Goal: Information Seeking & Learning: Learn about a topic

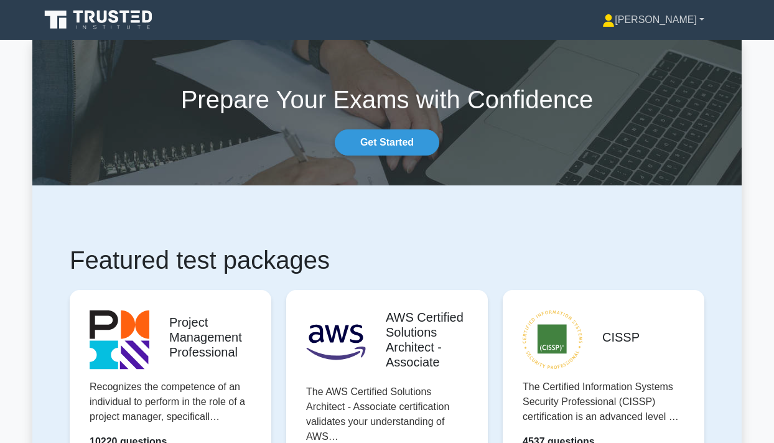
click at [668, 13] on link "[PERSON_NAME]" at bounding box center [653, 19] width 162 height 25
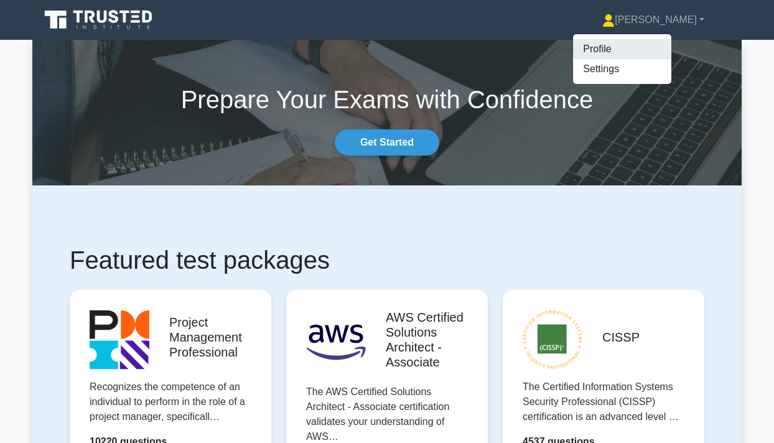
click at [632, 49] on link "Profile" at bounding box center [622, 49] width 98 height 20
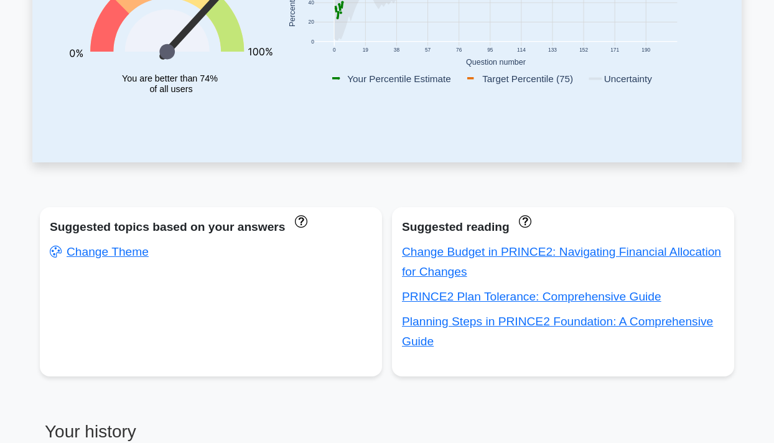
scroll to position [331, 0]
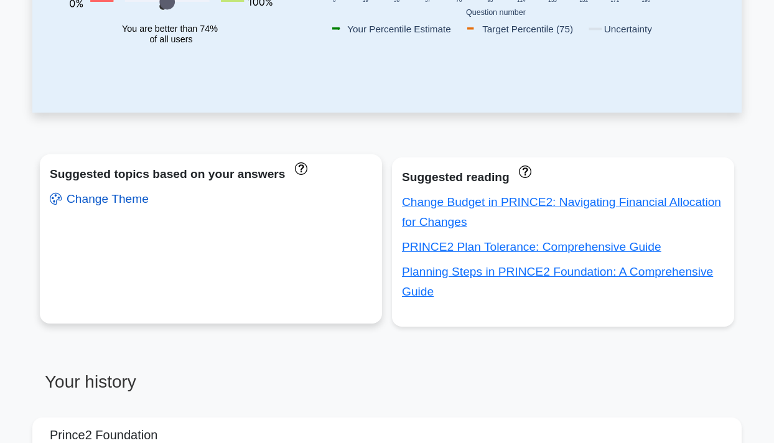
click at [99, 198] on link "Change Theme" at bounding box center [99, 198] width 99 height 13
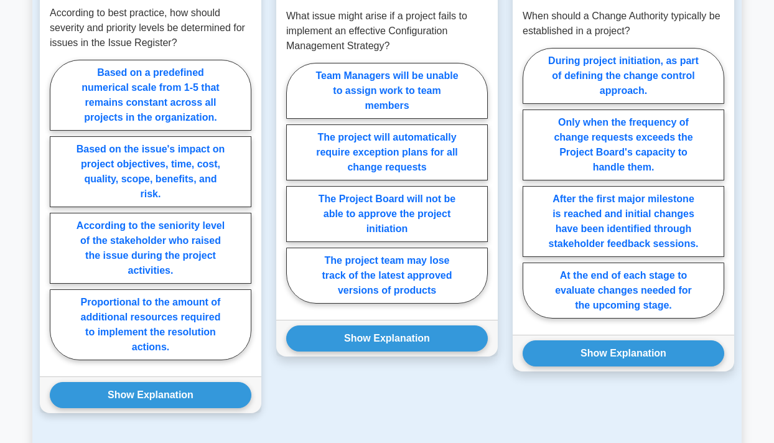
scroll to position [988, 0]
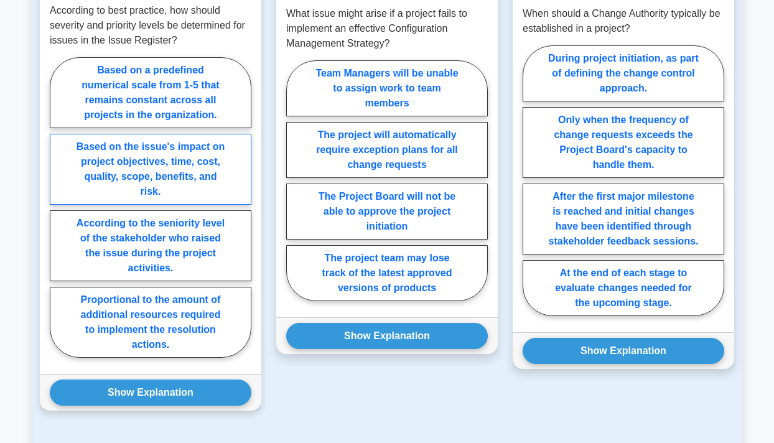
click at [193, 178] on label "Based on the issue's impact on project objectives, time, cost, quality, scope, …" at bounding box center [150, 169] width 201 height 71
click at [58, 207] on input "Based on the issue's impact on project objectives, time, cost, quality, scope, …" at bounding box center [54, 211] width 8 height 8
radio input "true"
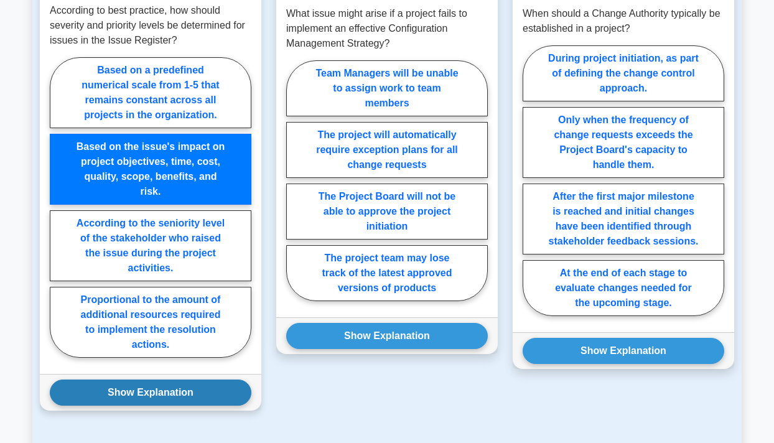
click at [182, 398] on button "Show Explanation" at bounding box center [150, 392] width 201 height 26
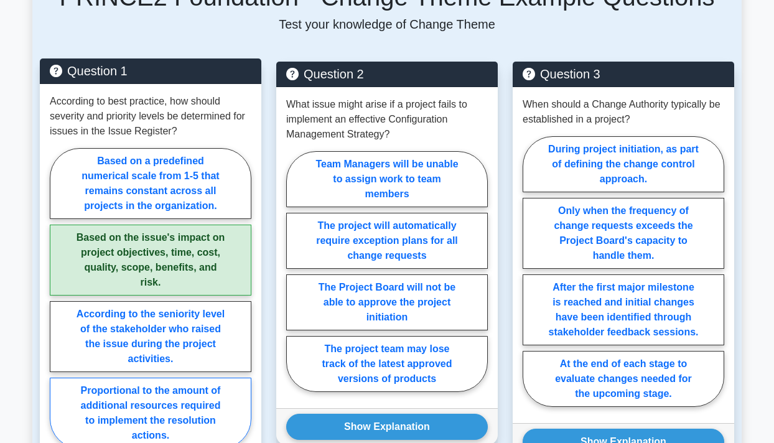
scroll to position [898, 0]
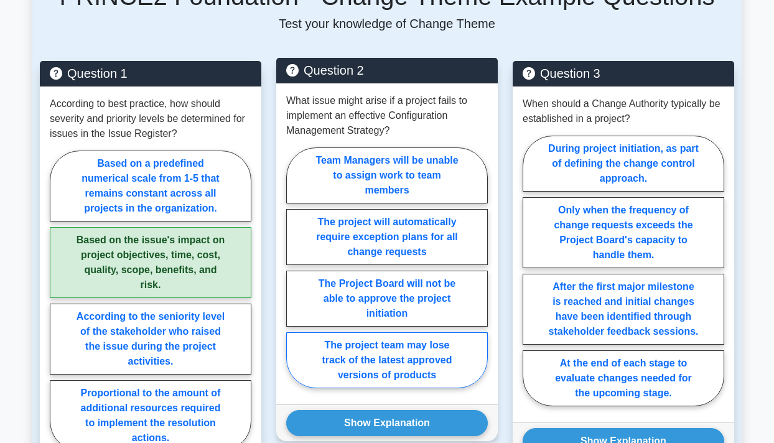
click at [445, 358] on label "The project team may lose track of the latest approved versions of products" at bounding box center [386, 360] width 201 height 56
click at [294, 275] on input "The project team may lose track of the latest approved versions of products" at bounding box center [290, 271] width 8 height 8
radio input "true"
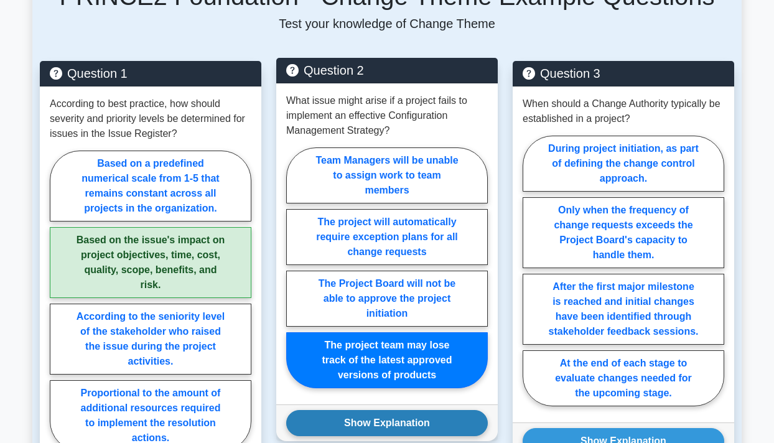
click at [417, 427] on button "Show Explanation" at bounding box center [386, 423] width 201 height 26
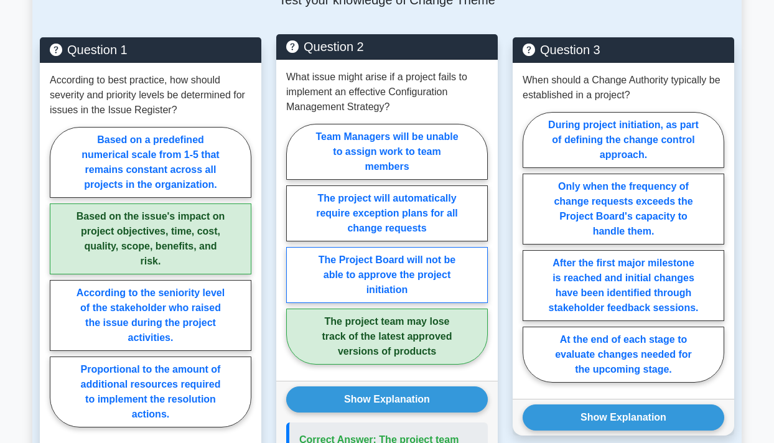
scroll to position [916, 0]
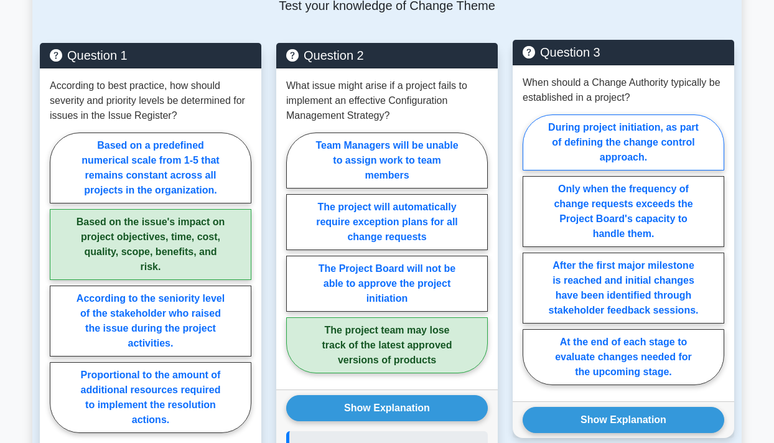
click at [596, 145] on label "During project initiation, as part of defining the change control approach." at bounding box center [622, 142] width 201 height 56
click at [530, 249] on input "During project initiation, as part of defining the change control approach." at bounding box center [526, 253] width 8 height 8
radio input "true"
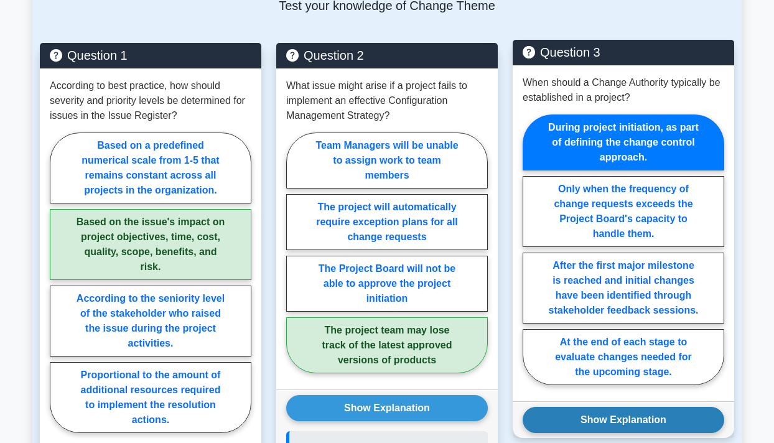
click at [615, 417] on button "Show Explanation" at bounding box center [622, 420] width 201 height 26
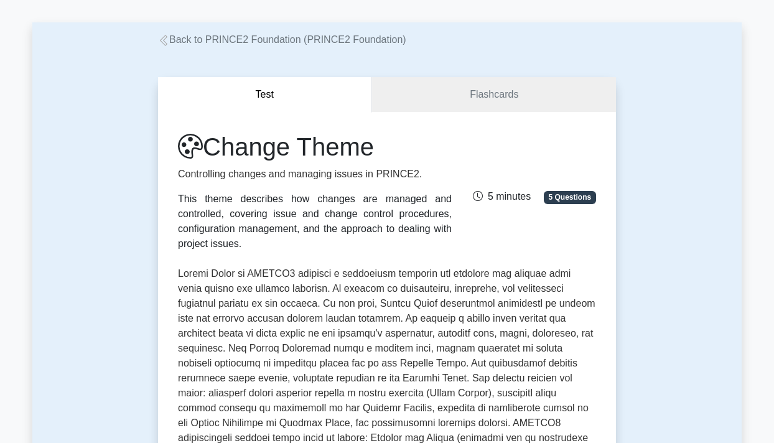
scroll to position [10, 0]
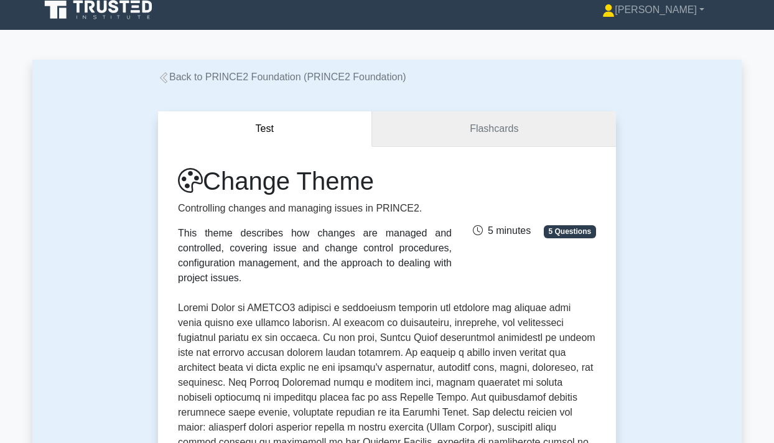
click at [461, 121] on link "Flashcards" at bounding box center [494, 128] width 244 height 35
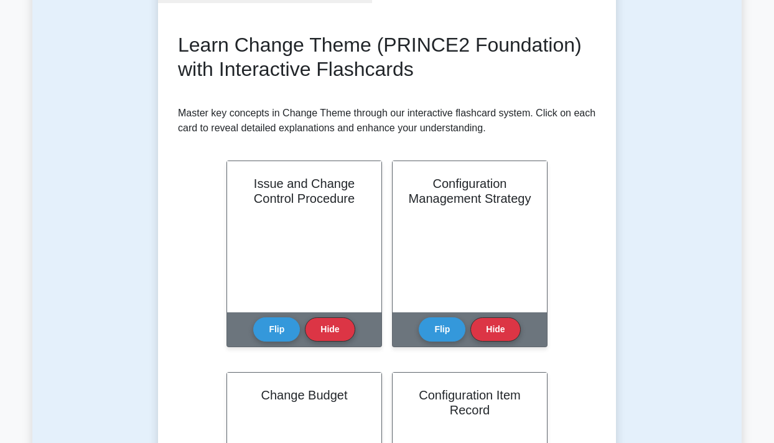
scroll to position [159, 0]
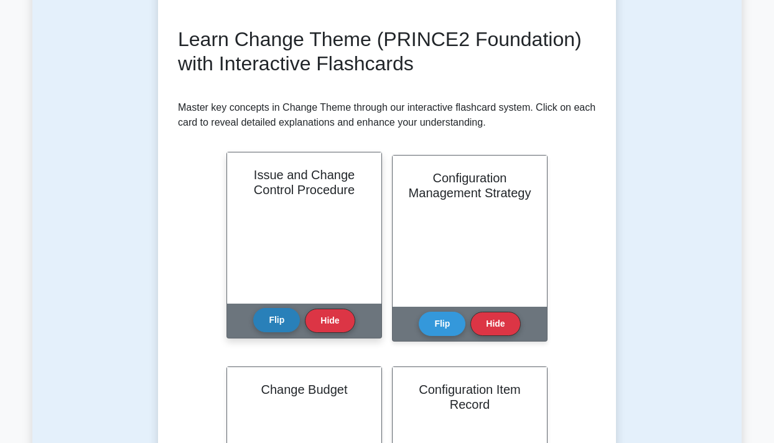
click at [280, 330] on button "Flip" at bounding box center [276, 320] width 47 height 24
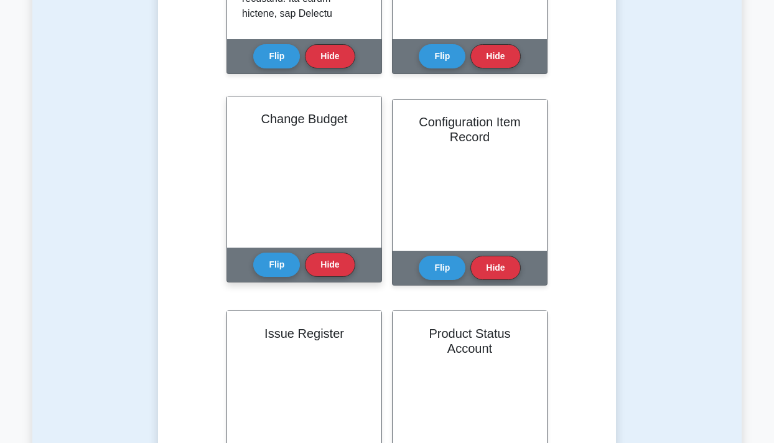
scroll to position [429, 0]
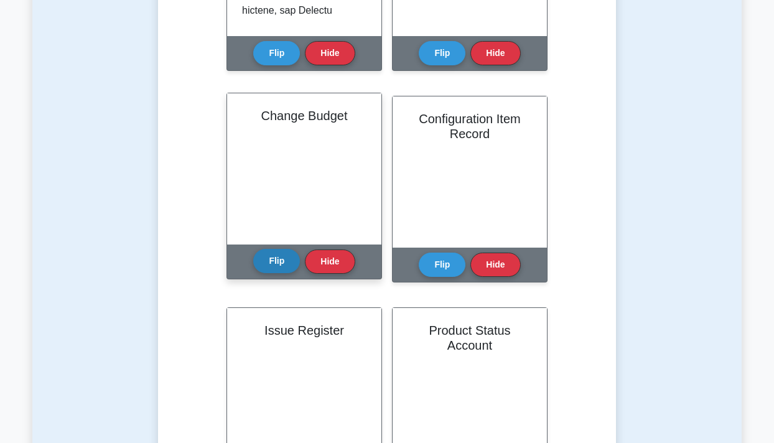
click at [284, 266] on button "Flip" at bounding box center [276, 261] width 47 height 24
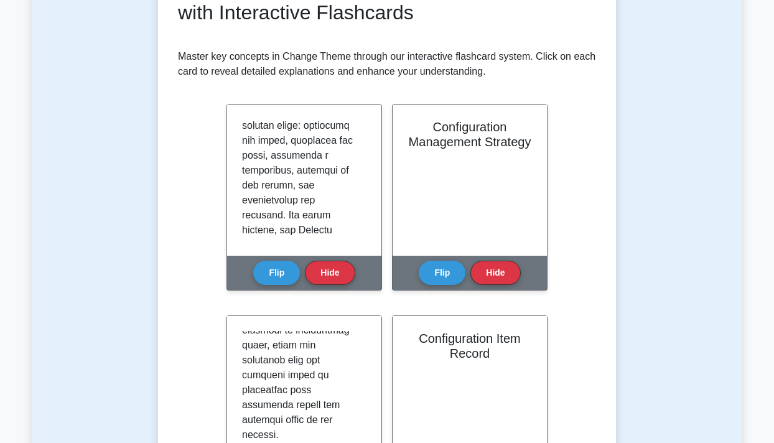
scroll to position [0, 0]
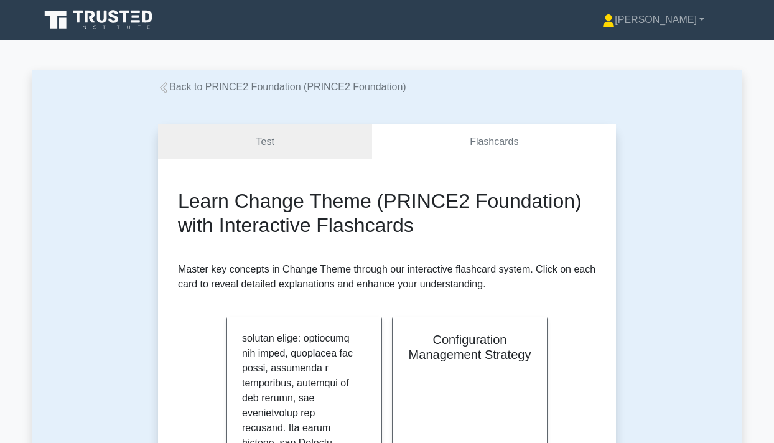
click at [205, 84] on link "Back to PRINCE2 Foundation (PRINCE2 Foundation)" at bounding box center [282, 86] width 248 height 11
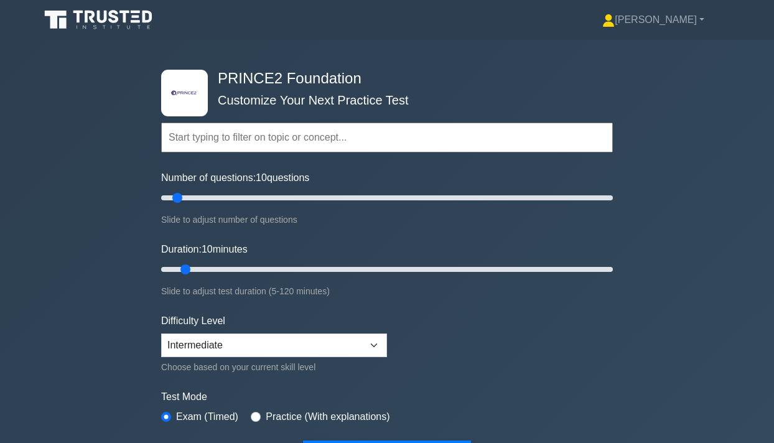
click at [219, 139] on input "text" at bounding box center [386, 138] width 451 height 30
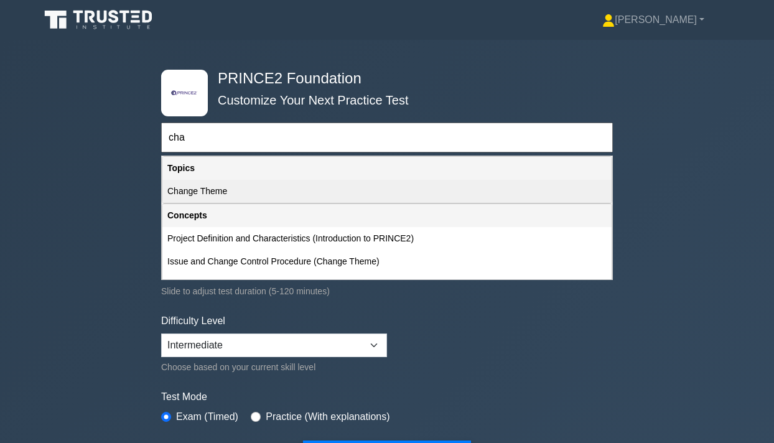
click at [258, 200] on div "Change Theme" at bounding box center [386, 191] width 449 height 23
type input "Change Theme"
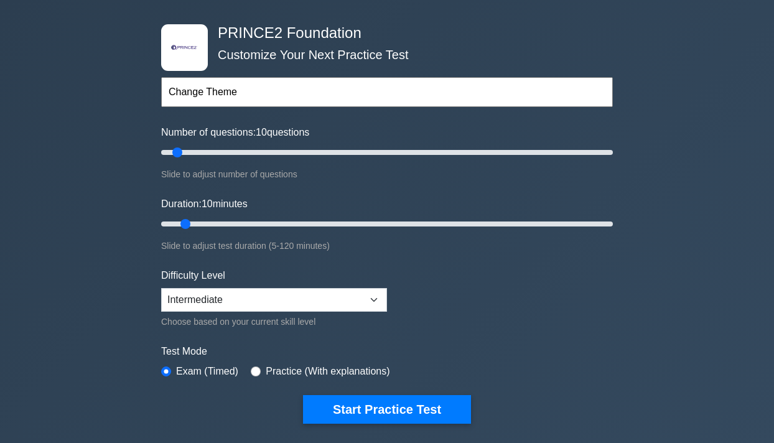
scroll to position [80, 0]
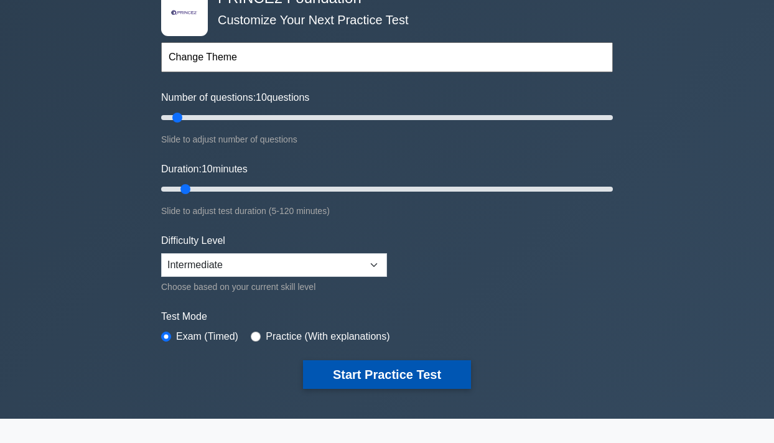
click at [356, 371] on button "Start Practice Test" at bounding box center [387, 374] width 168 height 29
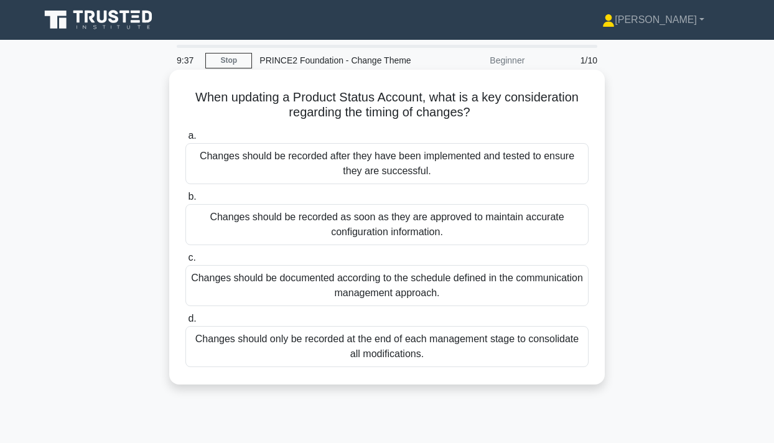
click at [331, 239] on div "Changes should be recorded as soon as they are approved to maintain accurate co…" at bounding box center [386, 224] width 403 height 41
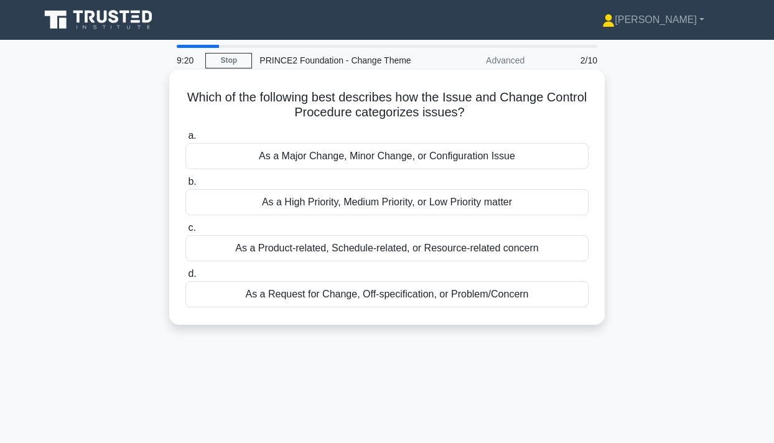
scroll to position [1, 0]
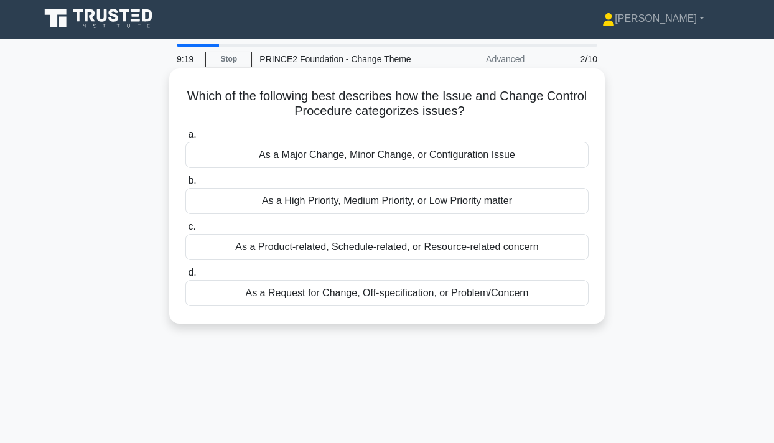
click at [367, 155] on div "As a Major Change, Minor Change, or Configuration Issue" at bounding box center [386, 155] width 403 height 26
click at [185, 139] on input "a. As a Major Change, Minor Change, or Configuration Issue" at bounding box center [185, 135] width 0 height 8
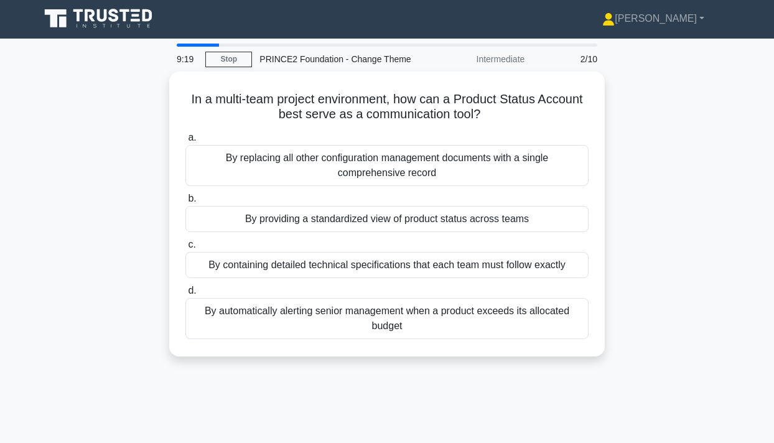
scroll to position [0, 0]
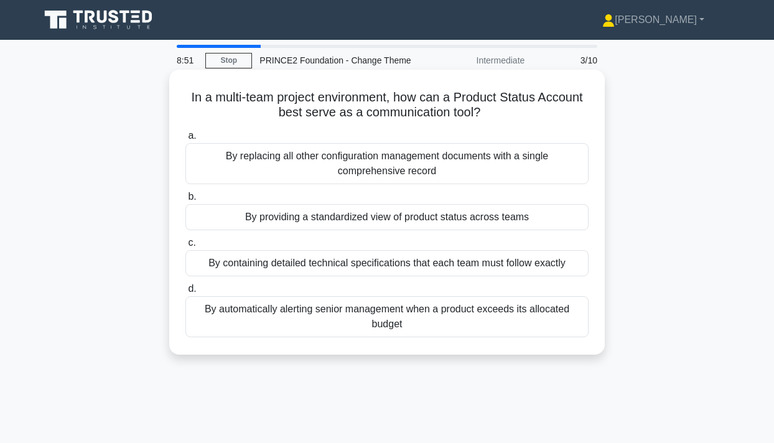
click at [355, 222] on div "By providing a standardized view of product status across teams" at bounding box center [386, 217] width 403 height 26
click at [185, 201] on input "b. By providing a standardized view of product status across teams" at bounding box center [185, 197] width 0 height 8
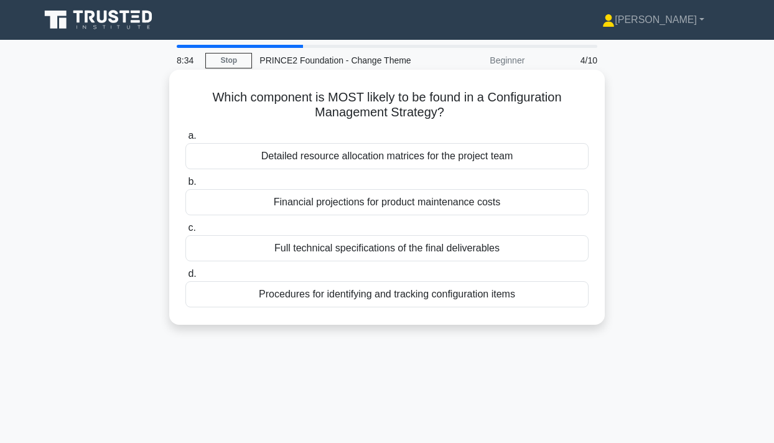
click at [383, 300] on div "Procedures for identifying and tracking configuration items" at bounding box center [386, 294] width 403 height 26
click at [185, 278] on input "d. Procedures for identifying and tracking configuration items" at bounding box center [185, 274] width 0 height 8
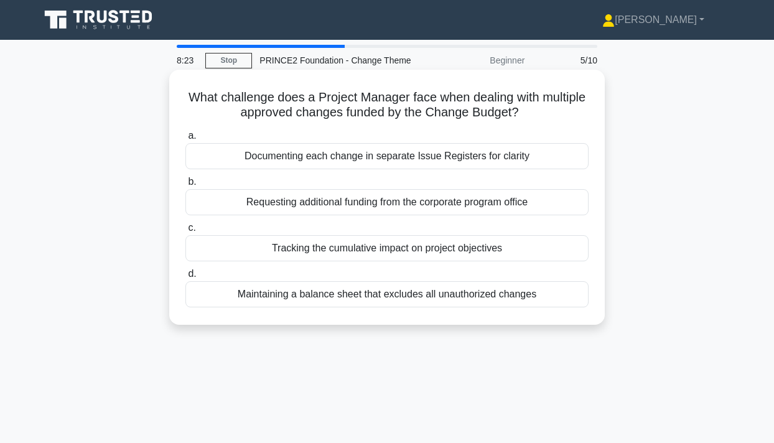
click at [342, 251] on div "Tracking the cumulative impact on project objectives" at bounding box center [386, 248] width 403 height 26
click at [185, 232] on input "c. Tracking the cumulative impact on project objectives" at bounding box center [185, 228] width 0 height 8
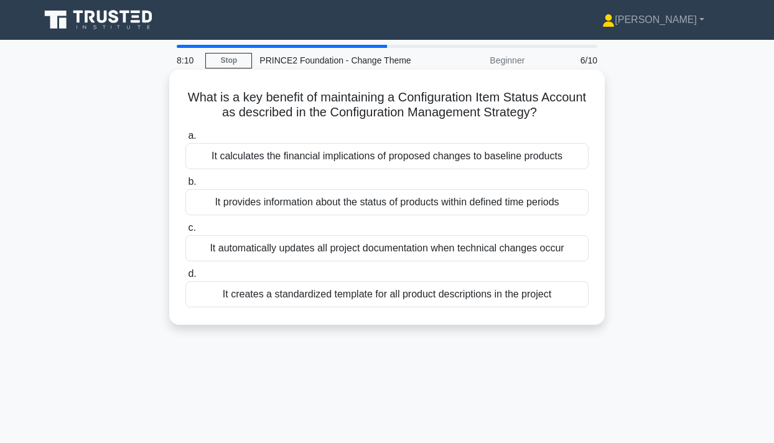
click at [348, 304] on div "It creates a standardized template for all product descriptions in the project" at bounding box center [386, 294] width 403 height 26
click at [185, 278] on input "d. It creates a standardized template for all product descriptions in the proje…" at bounding box center [185, 274] width 0 height 8
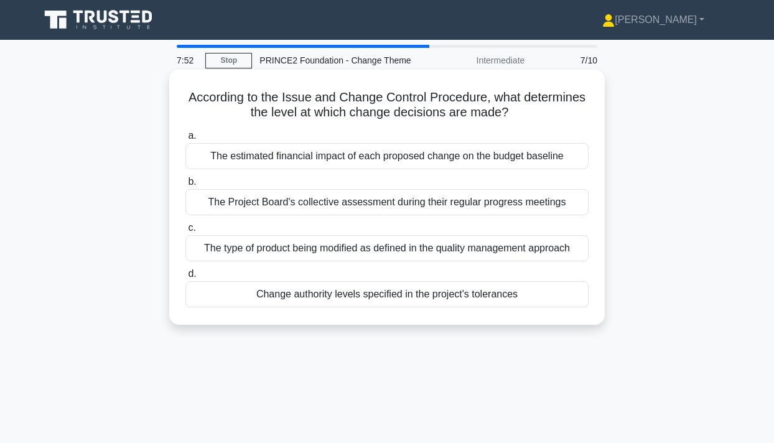
click at [368, 301] on div "Change authority levels specified in the project's tolerances" at bounding box center [386, 294] width 403 height 26
click at [185, 278] on input "d. Change authority levels specified in the project's tolerances" at bounding box center [185, 274] width 0 height 8
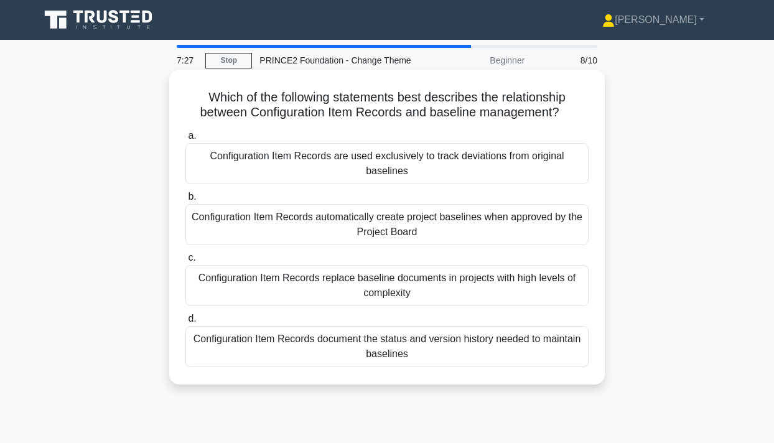
click at [461, 345] on div "Configuration Item Records document the status and version history needed to ma…" at bounding box center [386, 346] width 403 height 41
click at [185, 323] on input "d. Configuration Item Records document the status and version history needed to…" at bounding box center [185, 319] width 0 height 8
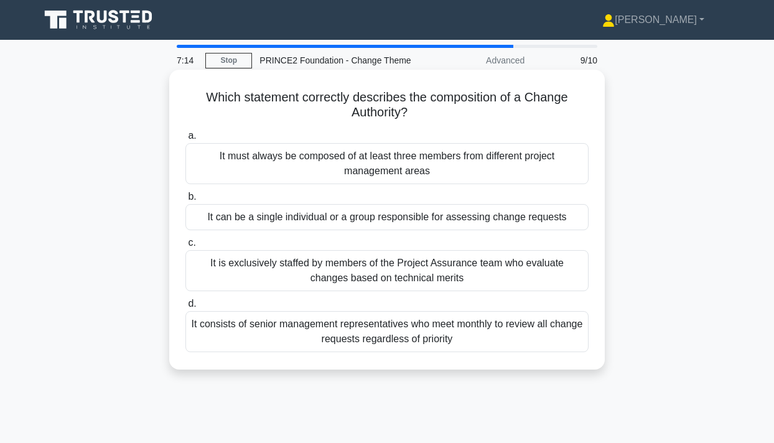
click at [369, 159] on div "It must always be composed of at least three members from different project man…" at bounding box center [386, 163] width 403 height 41
click at [185, 140] on input "a. It must always be composed of at least three members from different project …" at bounding box center [185, 136] width 0 height 8
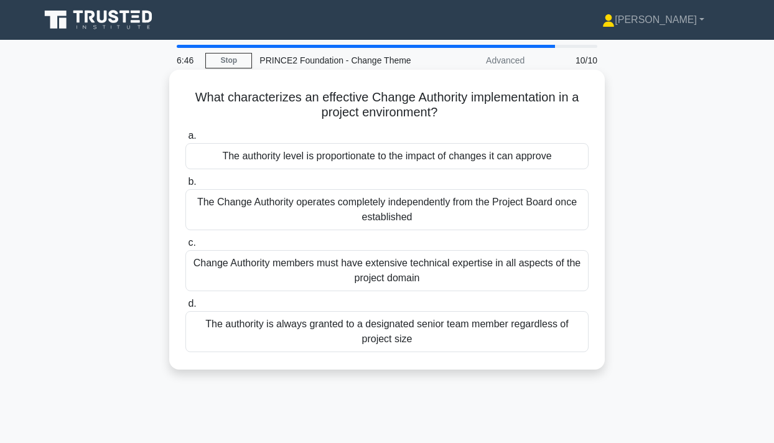
click at [333, 156] on div "The authority level is proportionate to the impact of changes it can approve" at bounding box center [386, 156] width 403 height 26
click at [185, 140] on input "a. The authority level is proportionate to the impact of changes it can approve" at bounding box center [185, 136] width 0 height 8
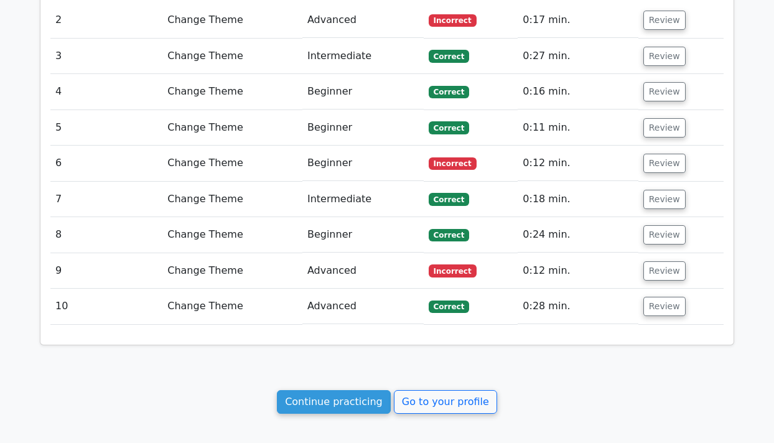
scroll to position [1295, 0]
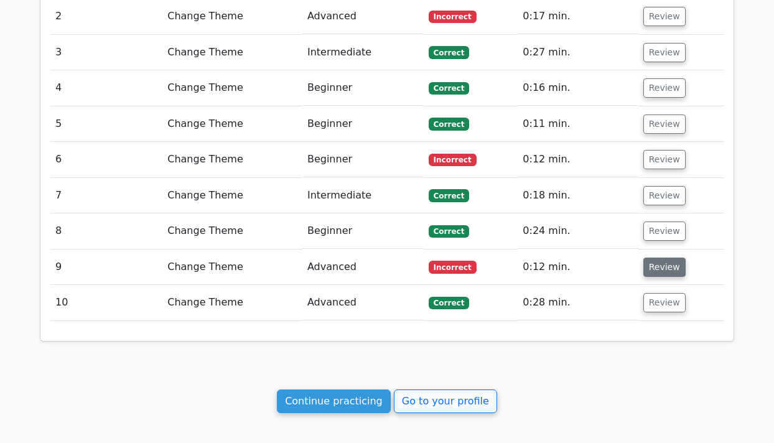
click at [652, 272] on button "Review" at bounding box center [664, 266] width 42 height 19
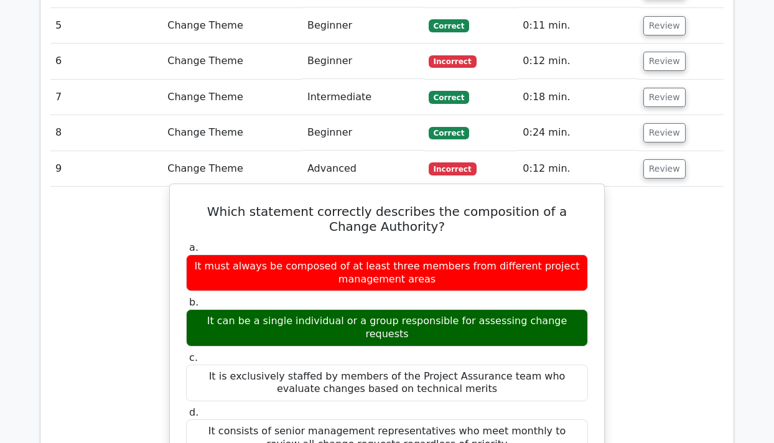
scroll to position [1394, 0]
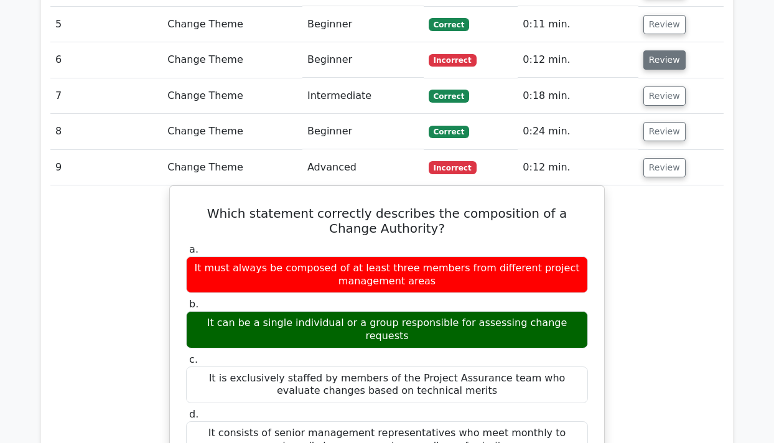
click at [651, 55] on button "Review" at bounding box center [664, 59] width 42 height 19
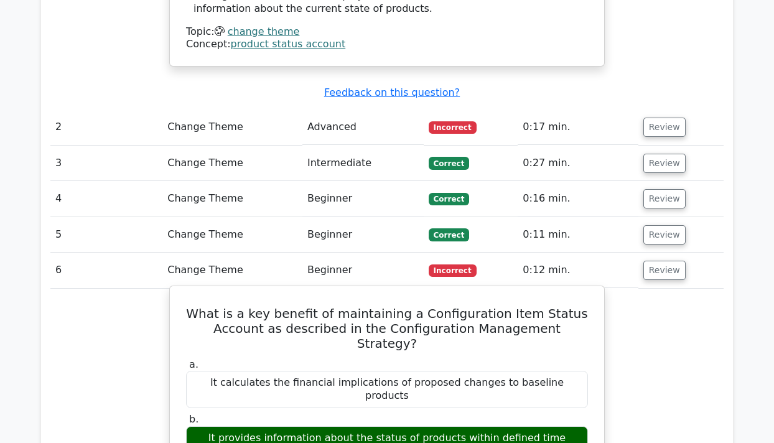
scroll to position [1155, 0]
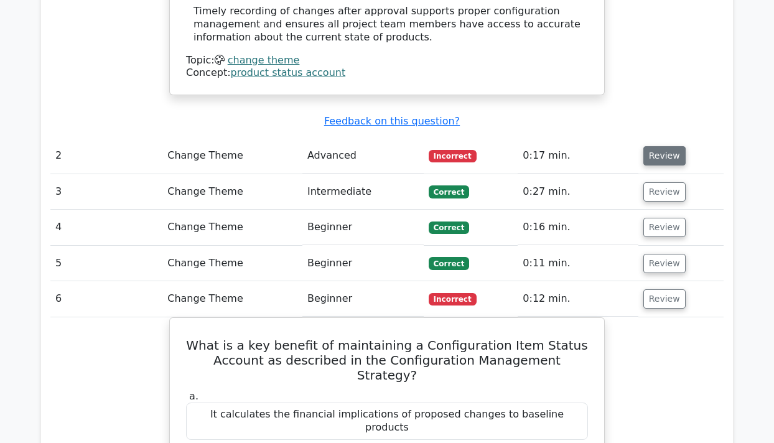
click at [659, 154] on button "Review" at bounding box center [664, 155] width 42 height 19
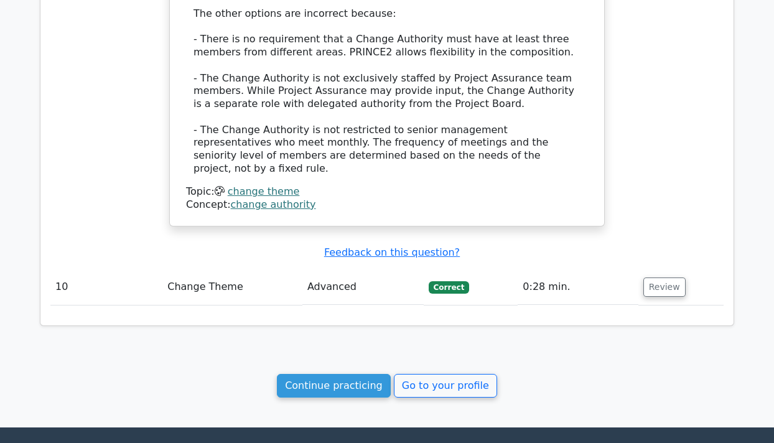
scroll to position [3359, 0]
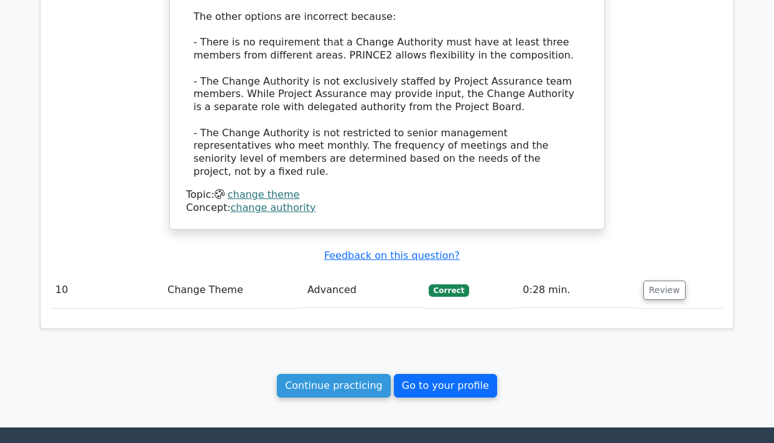
click at [438, 374] on link "Go to your profile" at bounding box center [445, 386] width 103 height 24
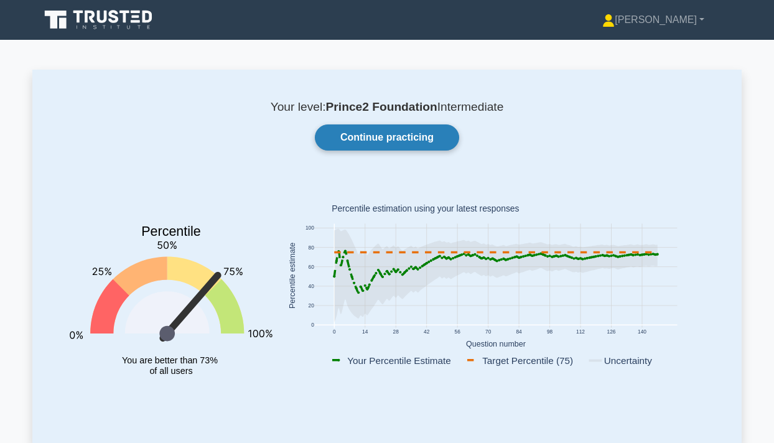
click at [384, 138] on link "Continue practicing" at bounding box center [387, 137] width 144 height 26
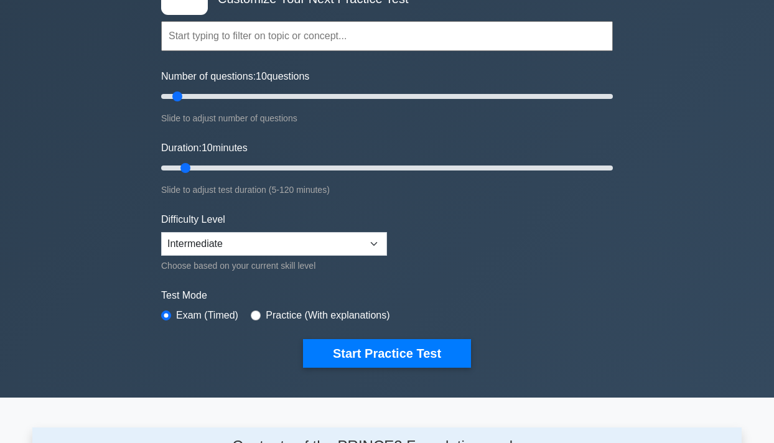
scroll to position [113, 0]
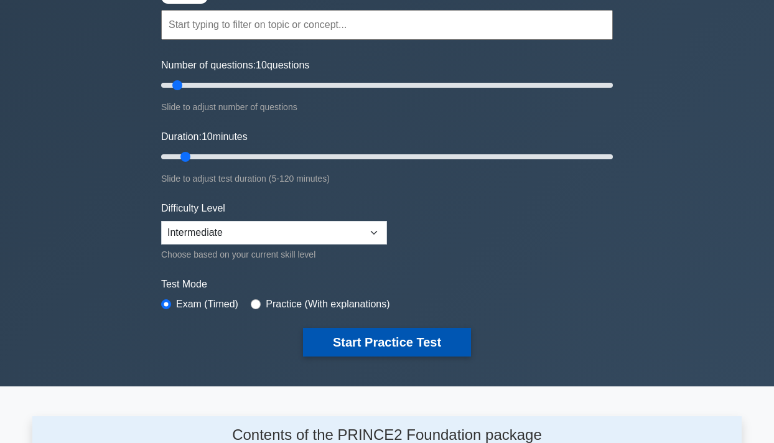
click at [396, 332] on button "Start Practice Test" at bounding box center [387, 342] width 168 height 29
